Goal: Obtain resource: Download file/media

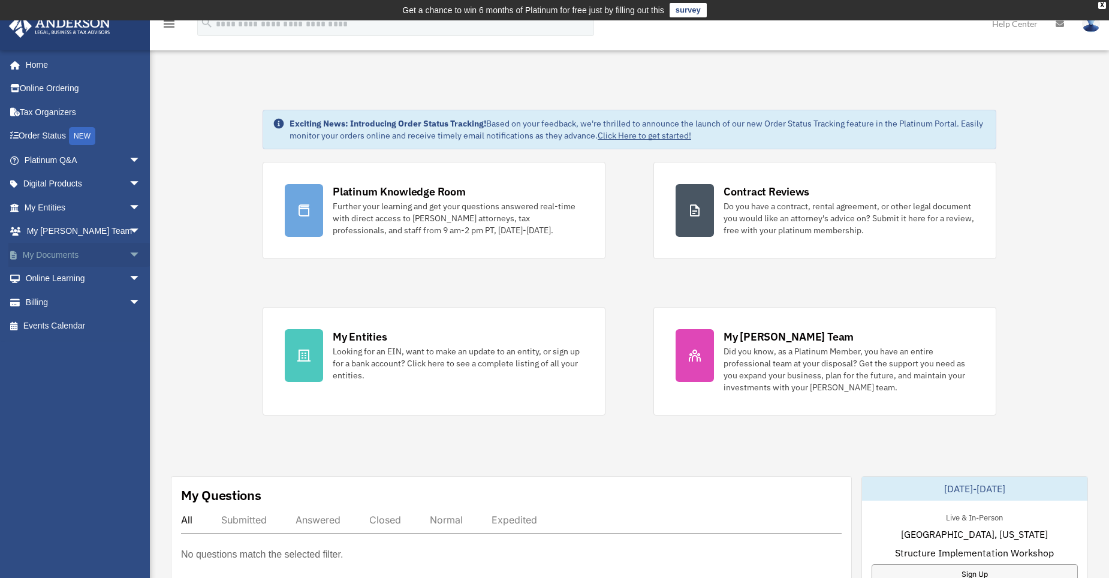
click at [129, 250] on span "arrow_drop_down" at bounding box center [141, 255] width 24 height 25
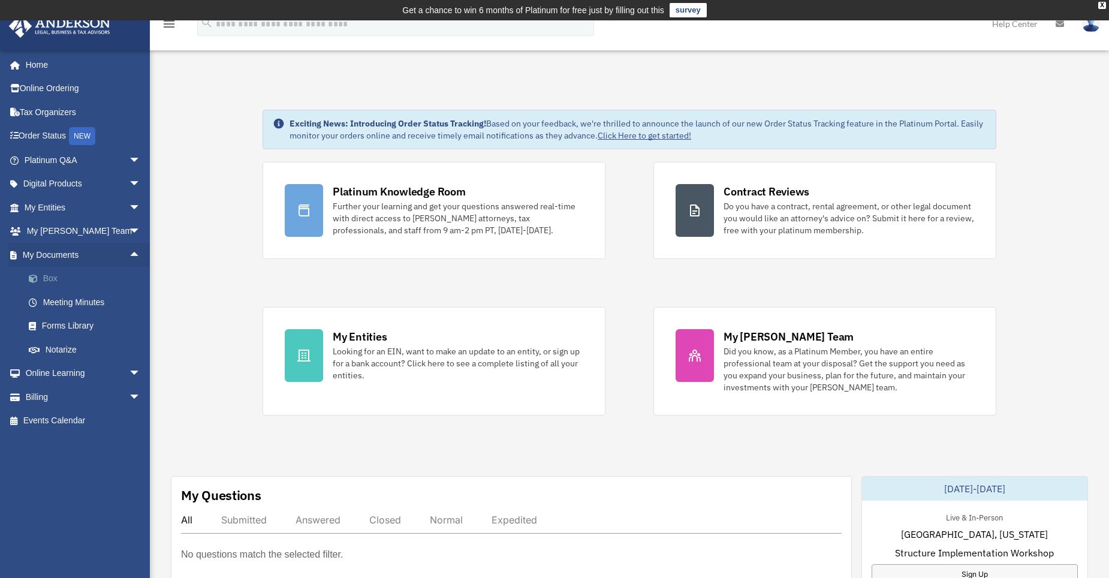
click at [57, 279] on link "Box" at bounding box center [88, 279] width 142 height 24
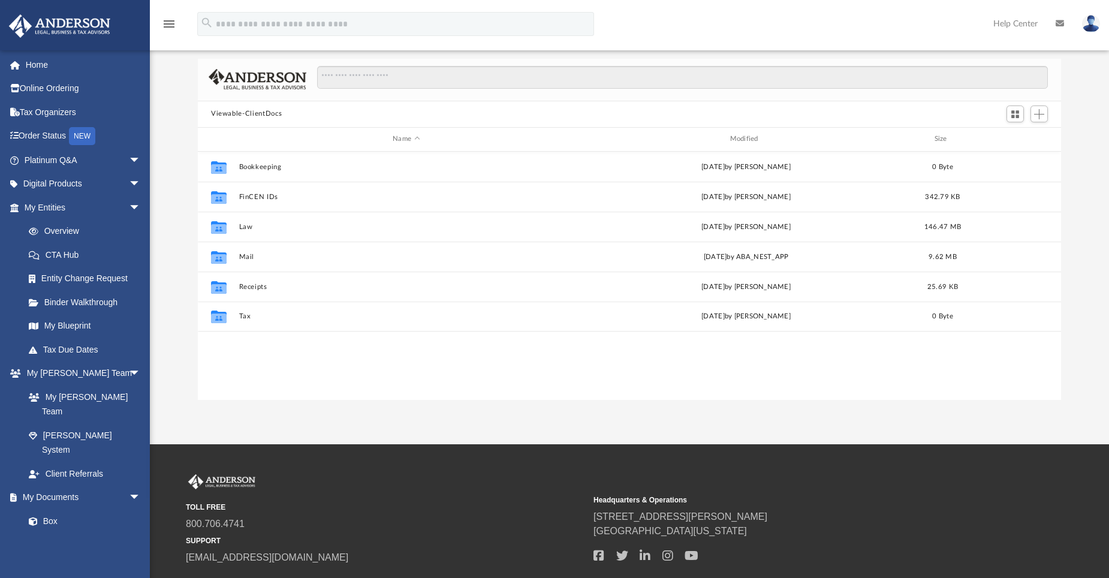
scroll to position [46, 0]
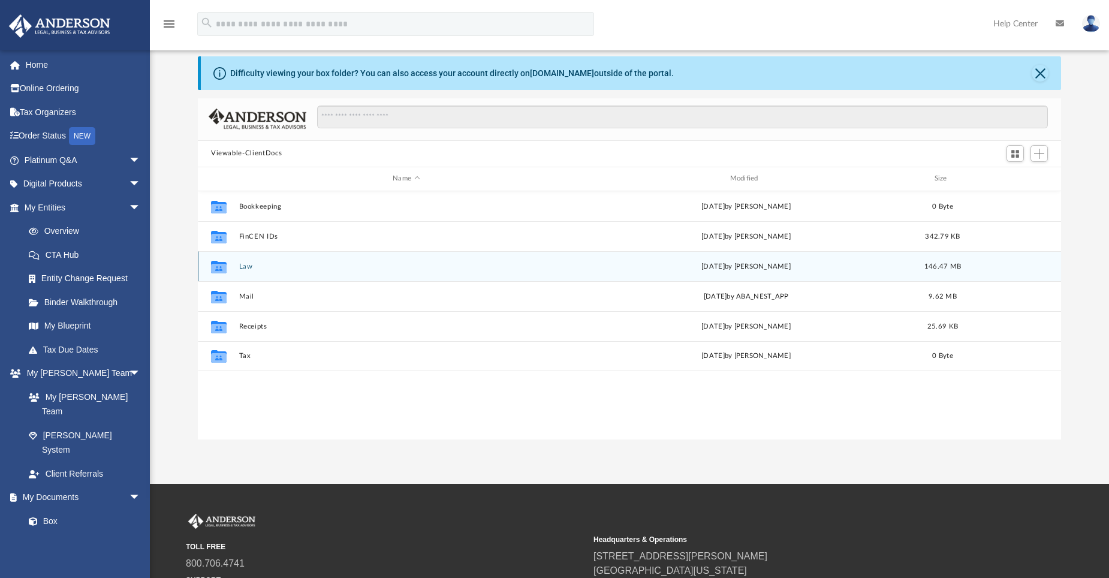
click at [246, 265] on button "Law" at bounding box center [406, 266] width 335 height 8
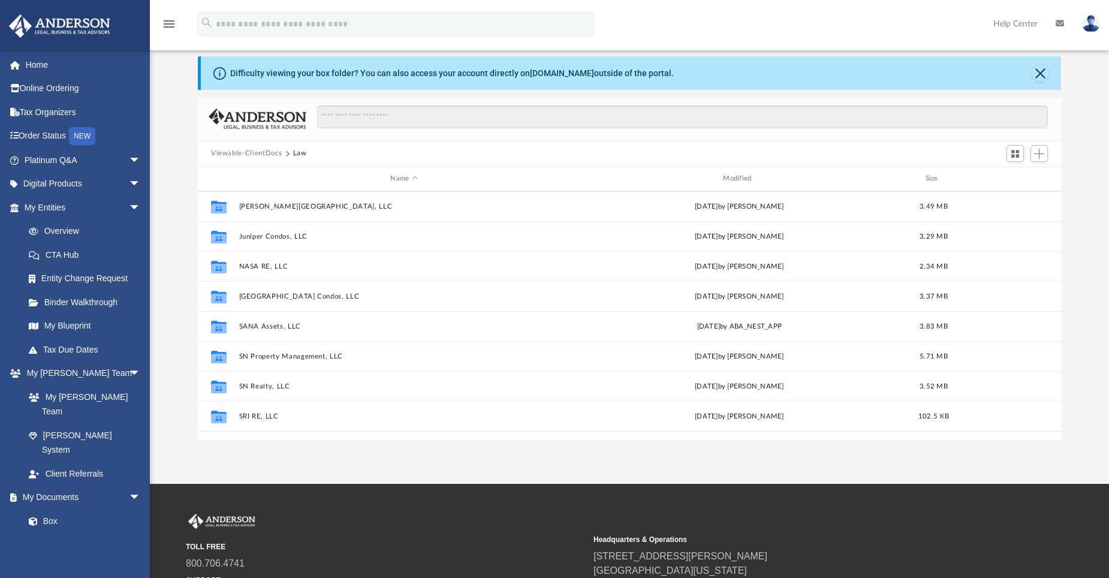
scroll to position [381, 0]
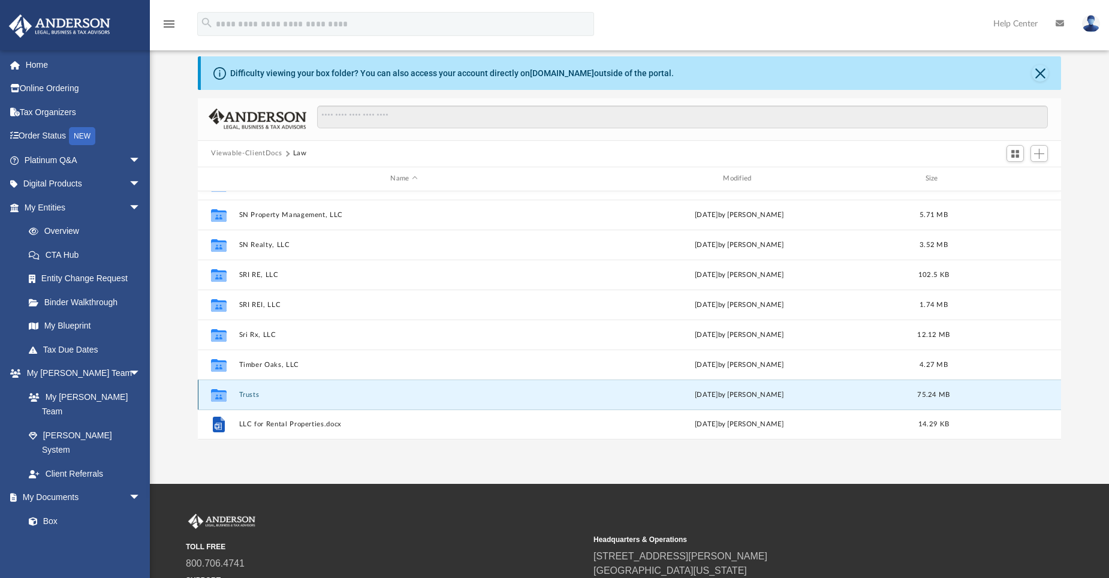
click at [252, 393] on button "Trusts" at bounding box center [404, 394] width 330 height 8
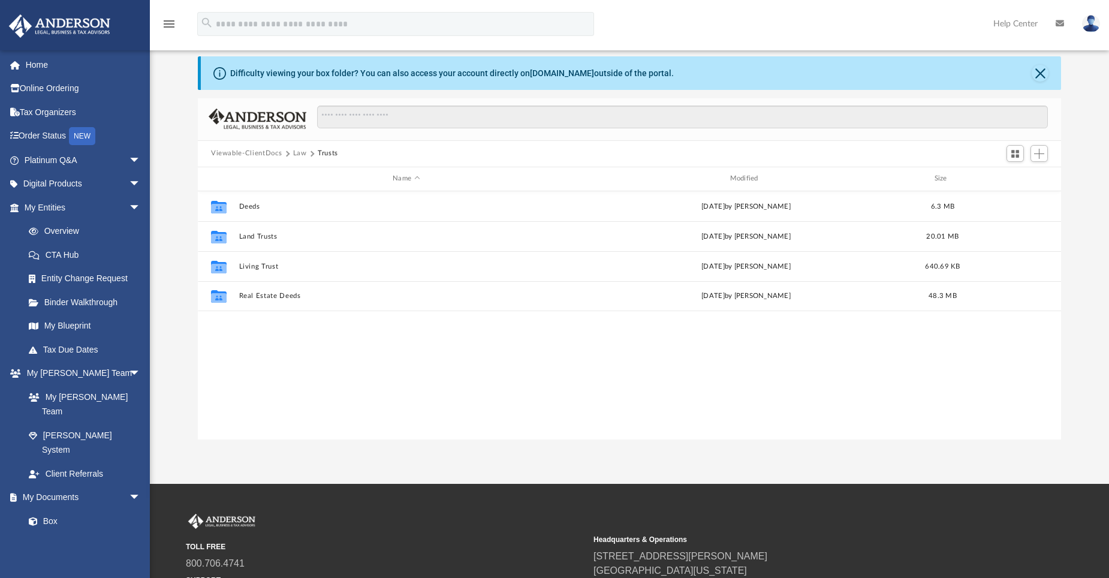
scroll to position [0, 0]
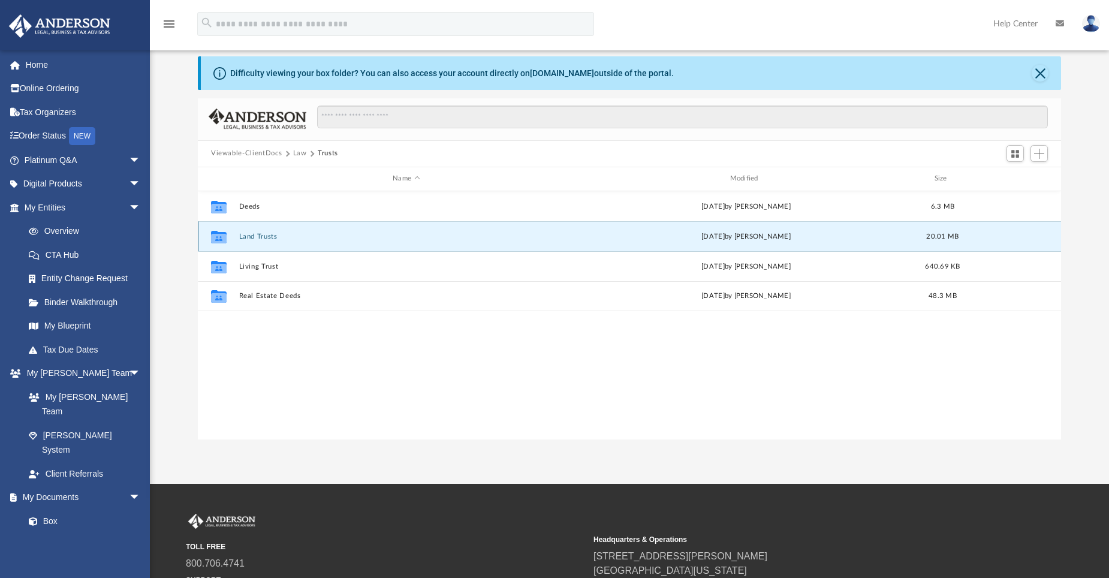
click at [265, 233] on button "Land Trusts" at bounding box center [406, 236] width 335 height 8
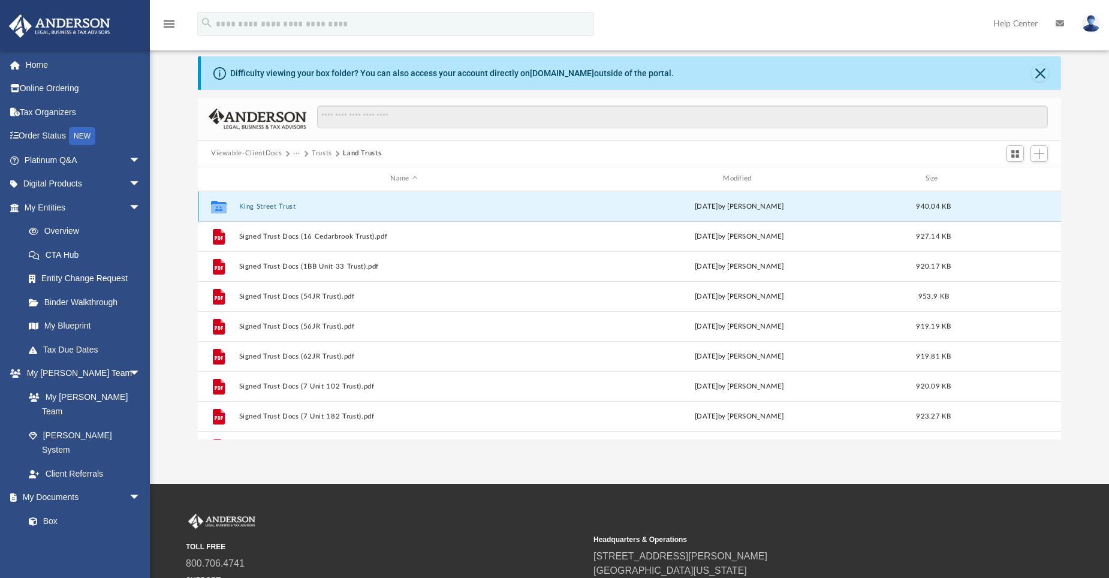
click at [284, 205] on button "King Street Trust" at bounding box center [404, 206] width 330 height 8
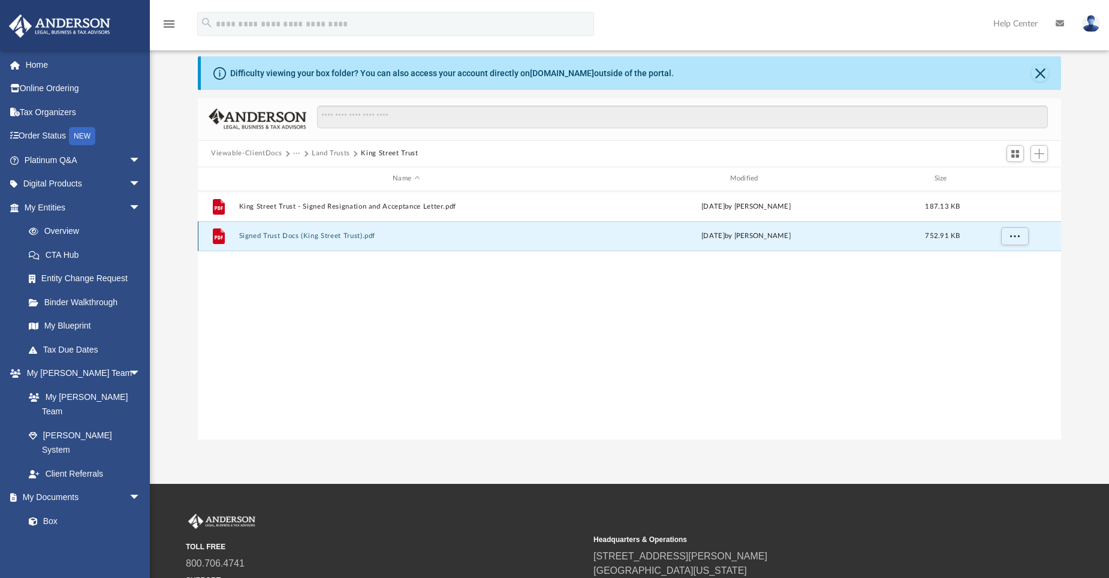
click at [324, 235] on button "Signed Trust Docs (King Street Trust).pdf" at bounding box center [406, 236] width 335 height 8
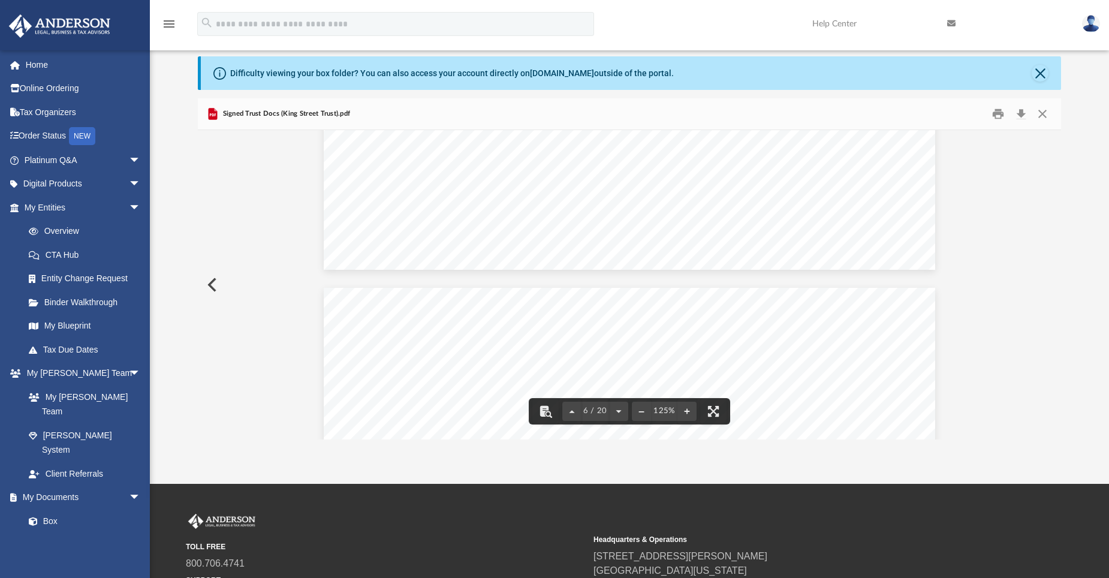
scroll to position [3895, 0]
click at [1038, 72] on button "Close" at bounding box center [1040, 73] width 17 height 17
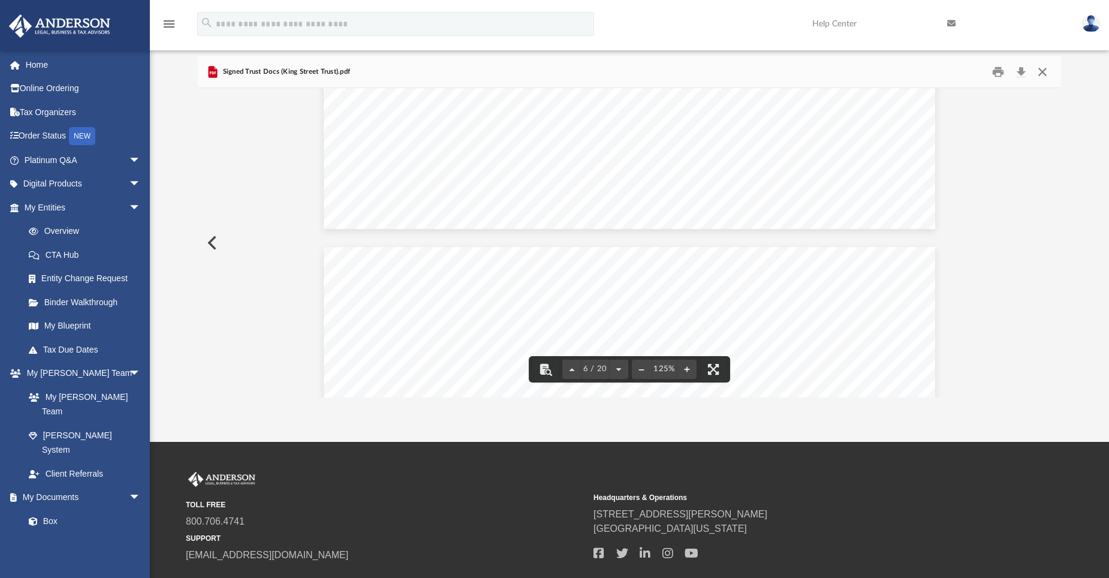
click at [1042, 71] on button "Close" at bounding box center [1043, 71] width 22 height 19
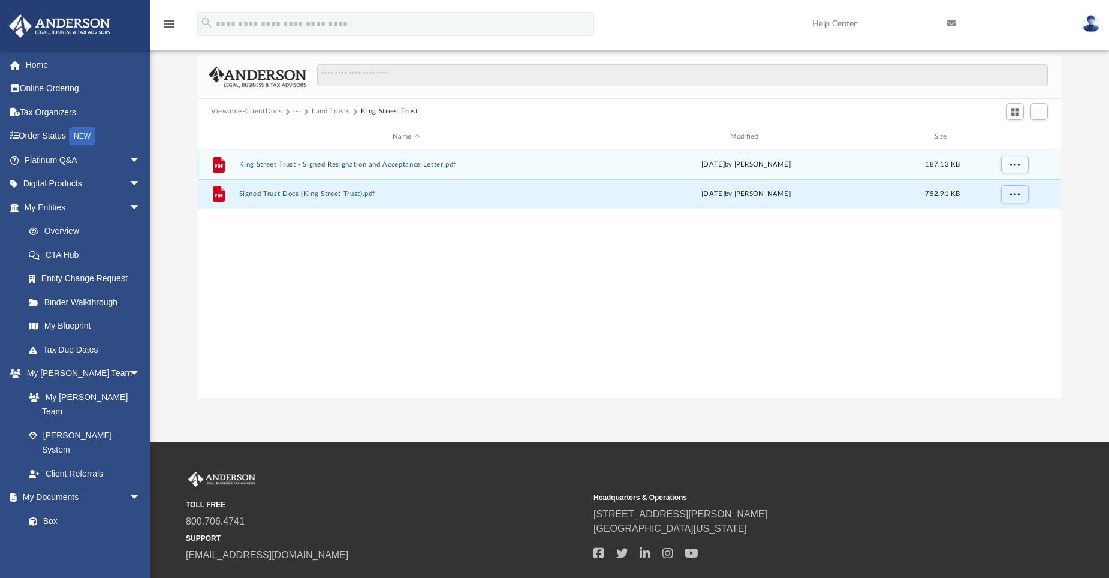
click at [412, 166] on button "King Street Trust - Signed Resignation and Acceptance Letter.pdf" at bounding box center [406, 164] width 335 height 8
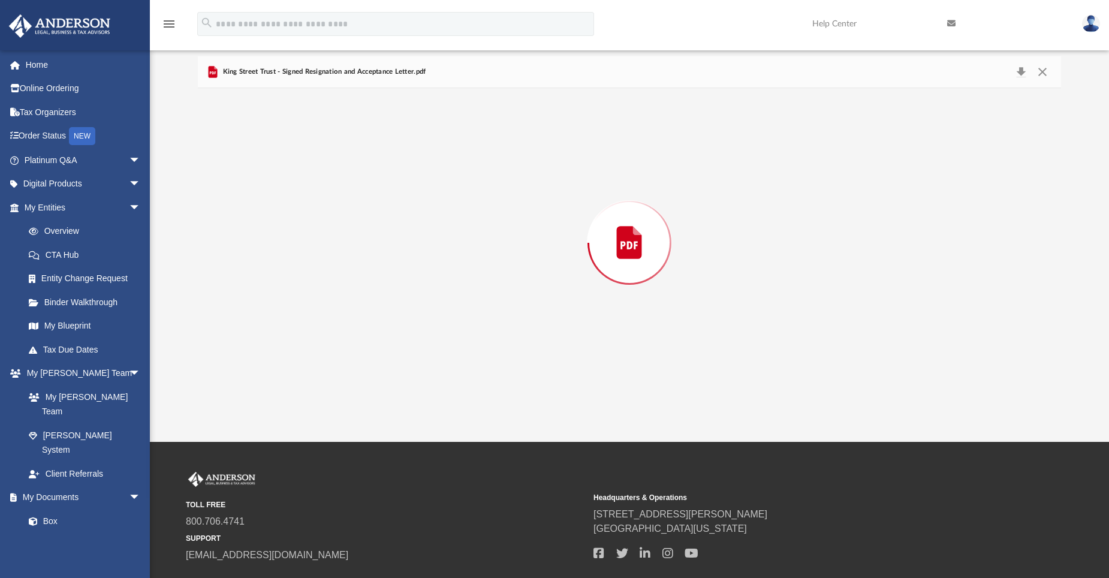
click at [412, 166] on div "Preview" at bounding box center [629, 242] width 863 height 309
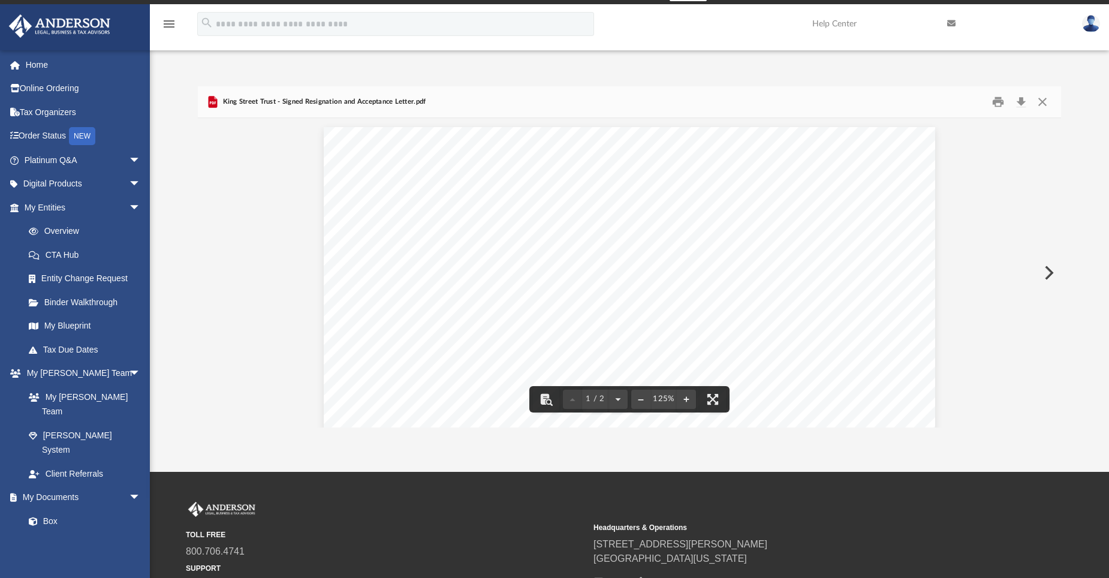
scroll to position [0, 0]
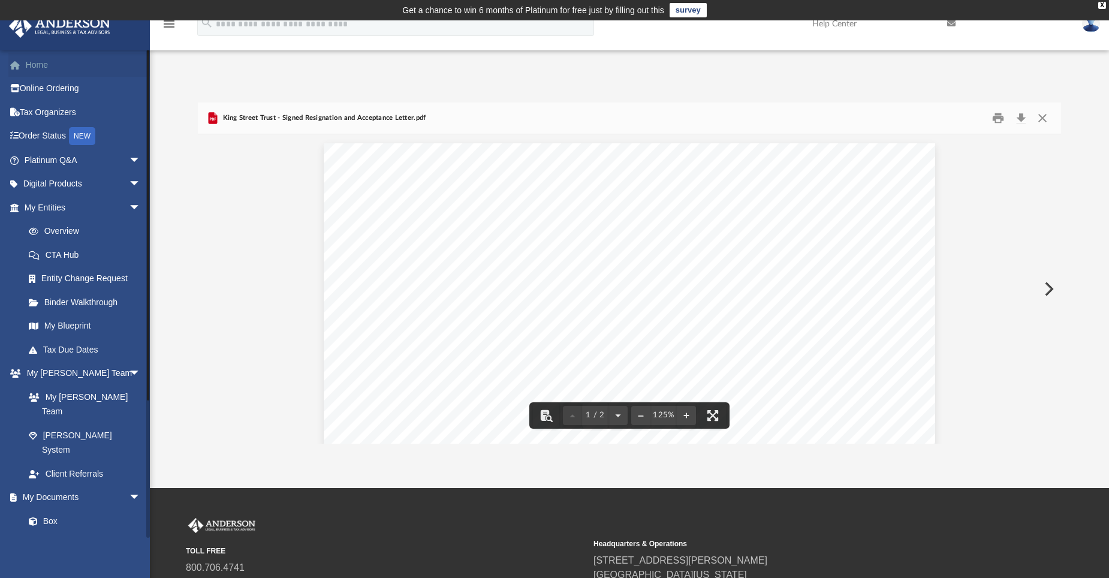
click at [57, 61] on link "Home" at bounding box center [83, 65] width 151 height 24
